Goal: Navigation & Orientation: Find specific page/section

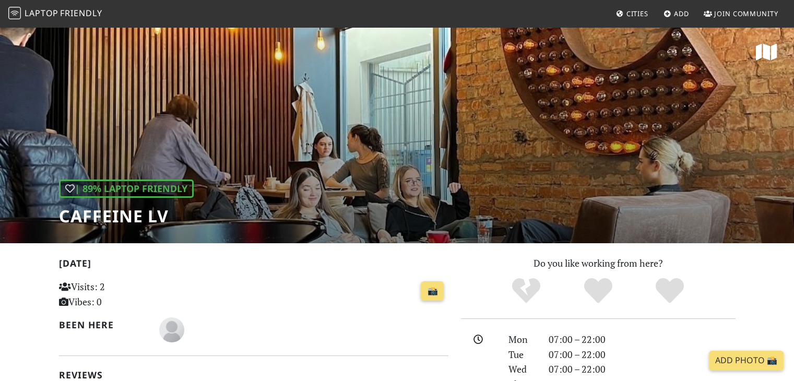
click at [75, 19] on span "Friendly" at bounding box center [81, 12] width 42 height 11
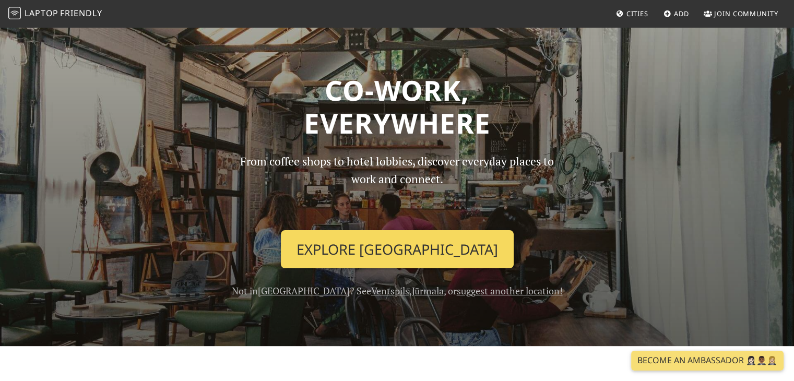
click at [372, 241] on link "Explore Riga" at bounding box center [397, 249] width 233 height 39
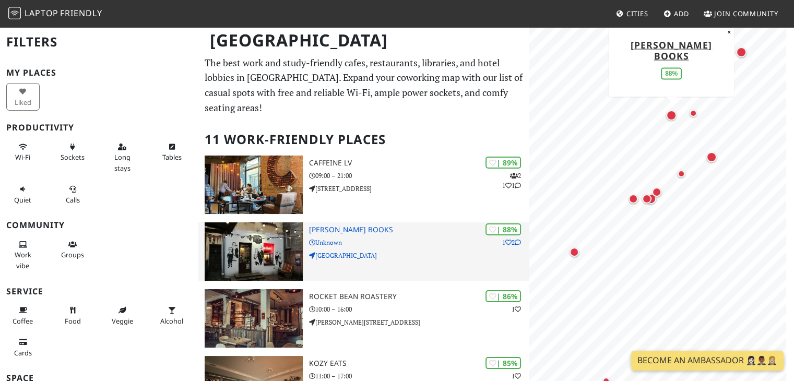
scroll to position [10, 0]
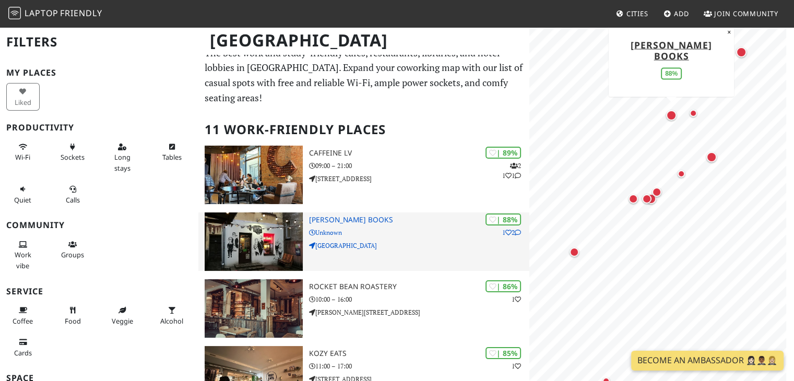
click at [351, 216] on h3 "[PERSON_NAME] Books" at bounding box center [419, 220] width 221 height 9
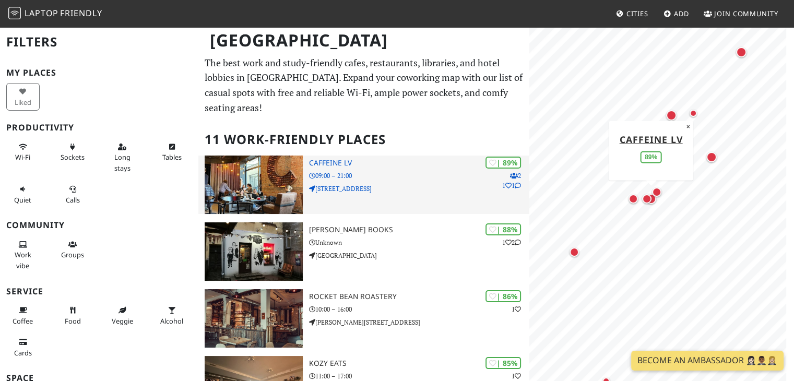
click at [326, 159] on h3 "Caffeine LV" at bounding box center [419, 163] width 221 height 9
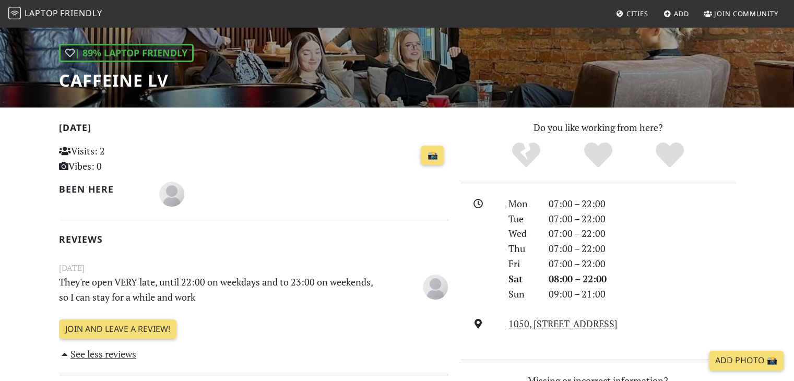
scroll to position [134, 0]
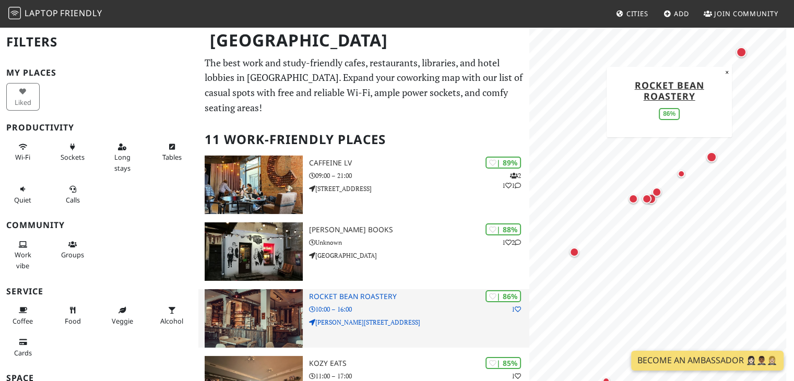
click at [379, 292] on h3 "Rocket Bean Roastery" at bounding box center [419, 296] width 221 height 9
